Goal: Transaction & Acquisition: Book appointment/travel/reservation

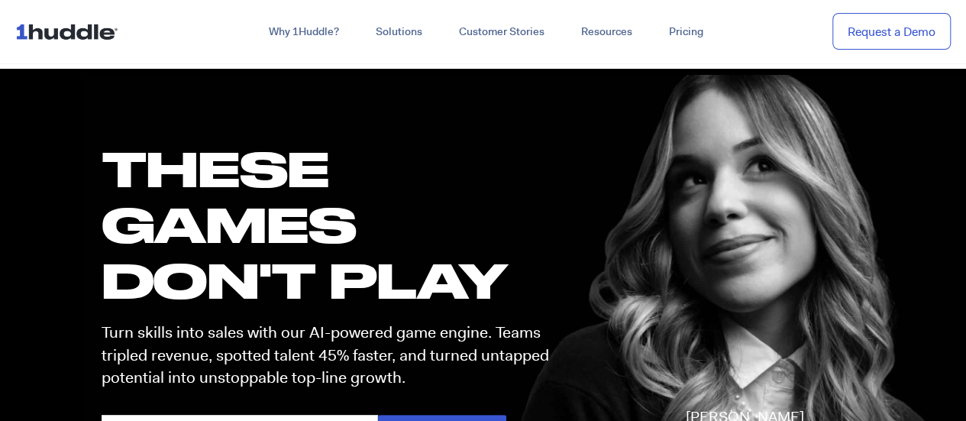
scroll to position [79, 0]
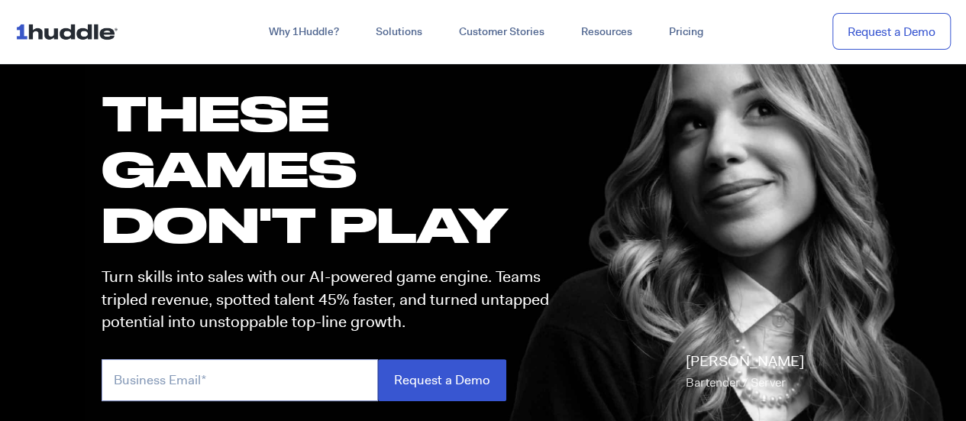
click at [252, 359] on input "email" at bounding box center [240, 380] width 277 height 42
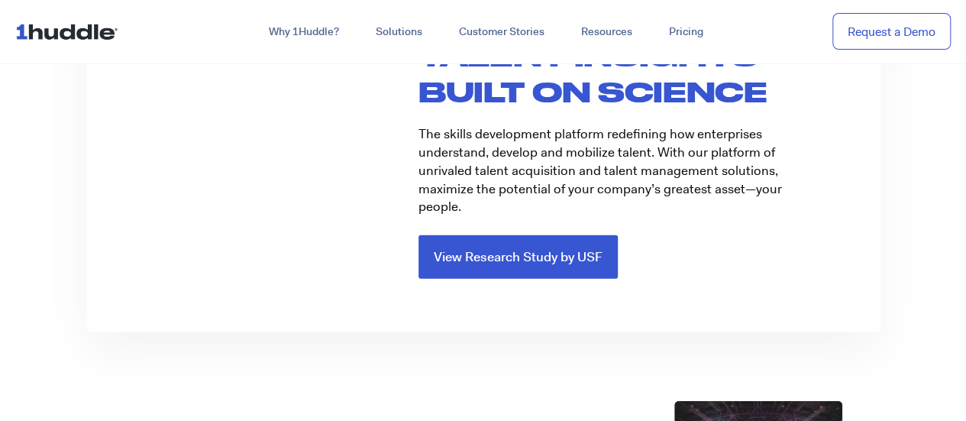
scroll to position [2065, 0]
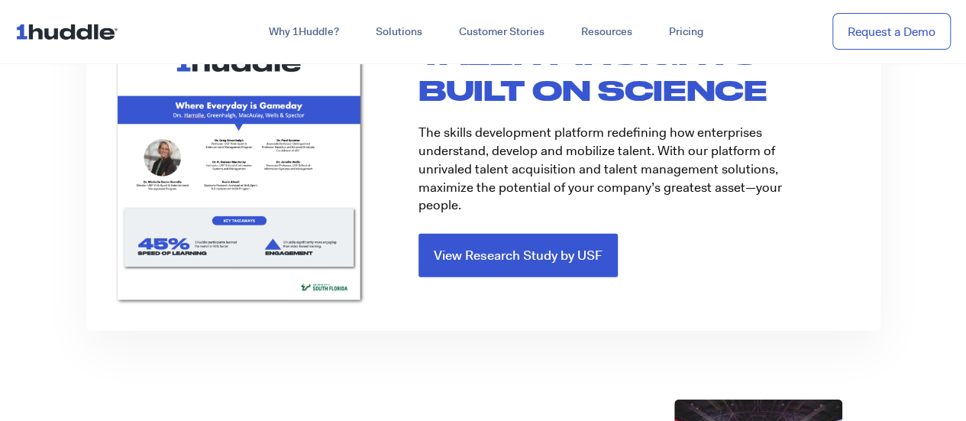
type input "Ni"
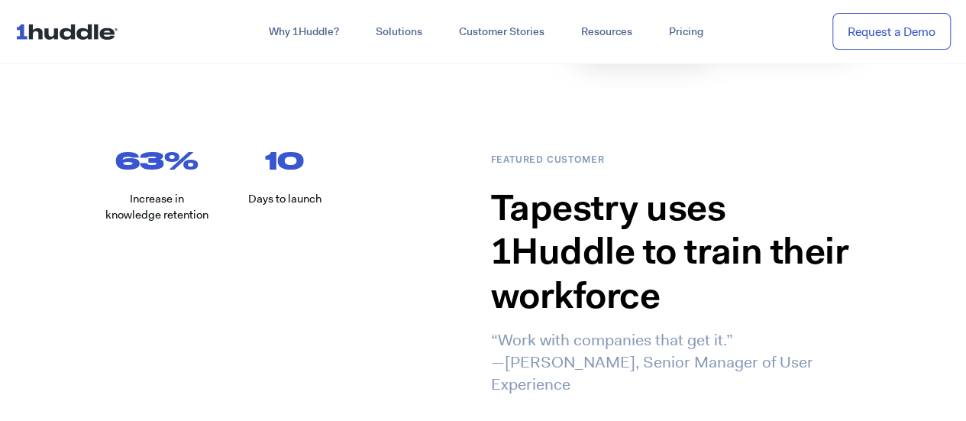
scroll to position [943, 0]
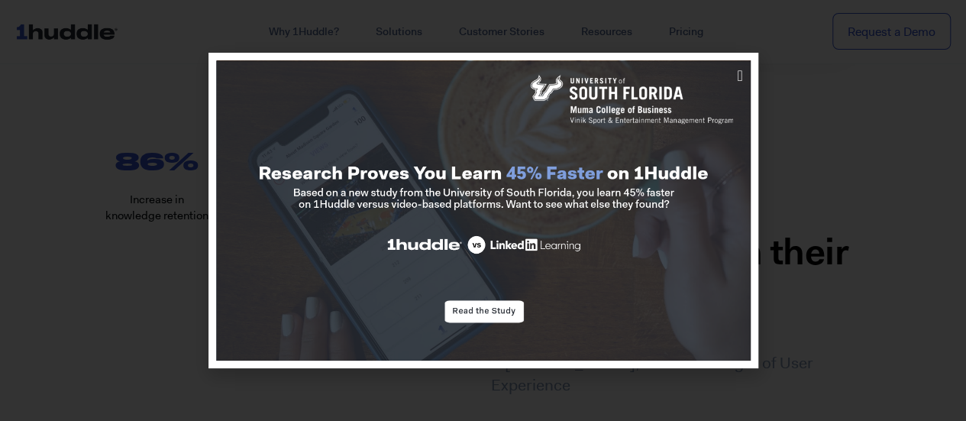
click at [830, 47] on div at bounding box center [483, 210] width 966 height 421
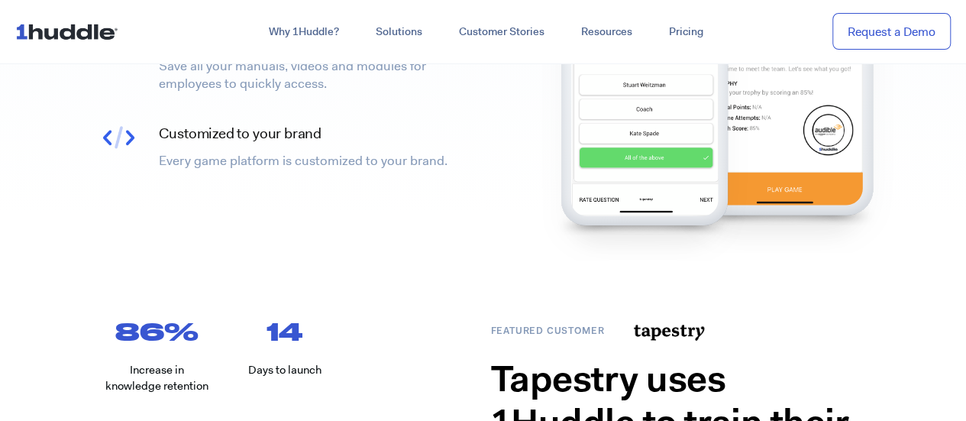
scroll to position [753, 0]
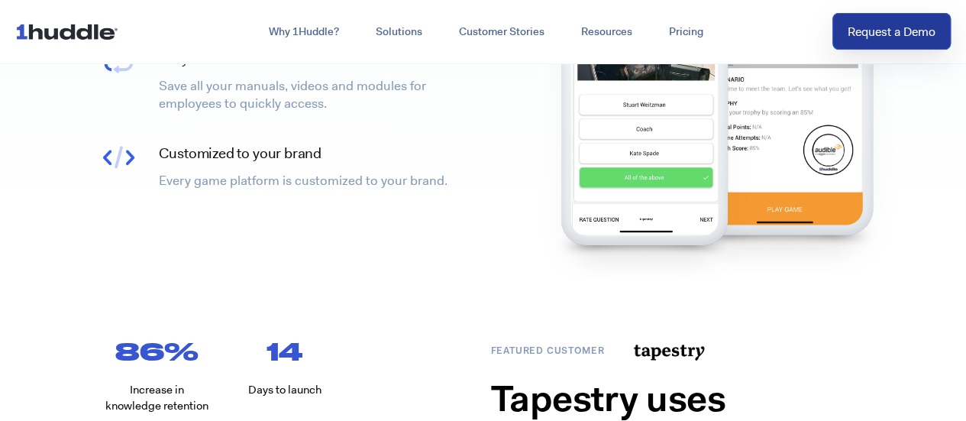
click at [875, 13] on link "Request a Demo" at bounding box center [892, 31] width 118 height 37
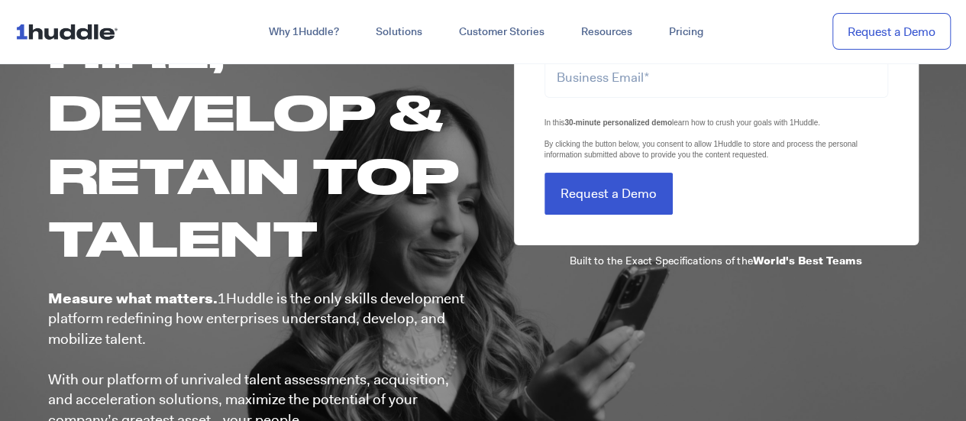
scroll to position [225, 0]
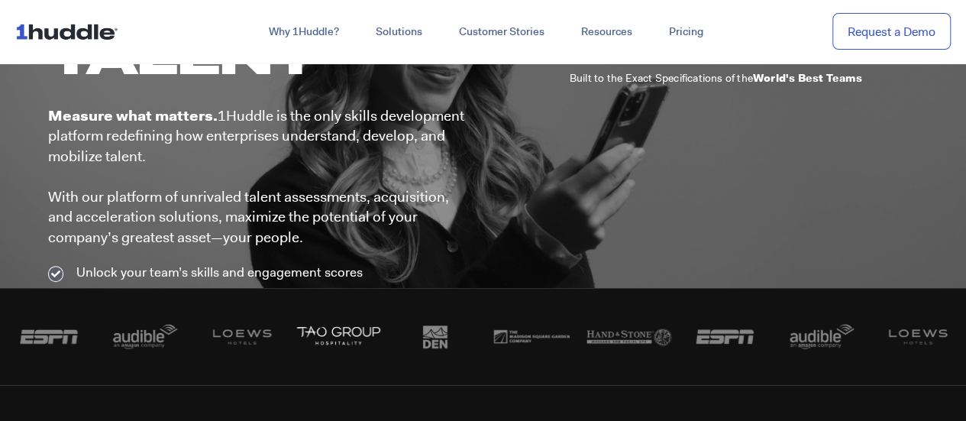
click at [350, 317] on img "6 of 7" at bounding box center [338, 336] width 97 height 39
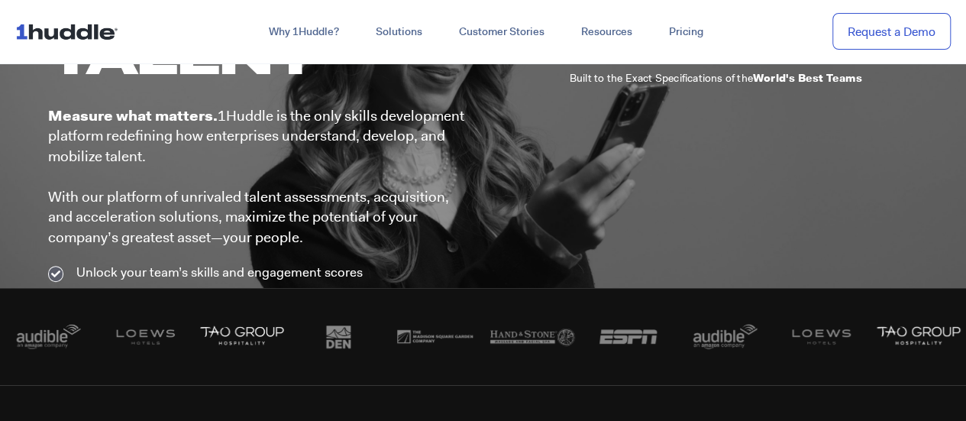
scroll to position [0, 0]
